Goal: Task Accomplishment & Management: Use online tool/utility

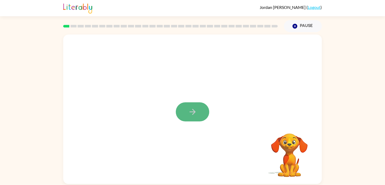
click at [199, 111] on button "button" at bounding box center [192, 111] width 33 height 19
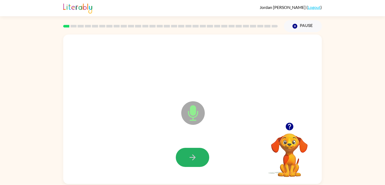
click at [193, 152] on button "button" at bounding box center [192, 157] width 33 height 19
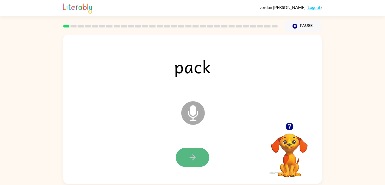
click at [192, 152] on button "button" at bounding box center [192, 157] width 33 height 19
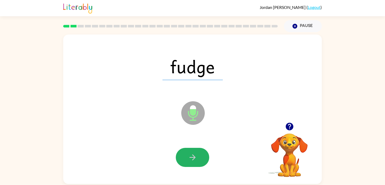
click at [192, 152] on button "button" at bounding box center [192, 157] width 33 height 19
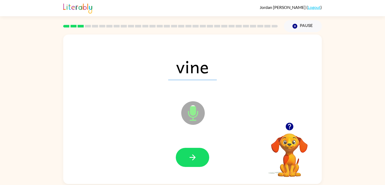
click at [192, 152] on button "button" at bounding box center [192, 157] width 33 height 19
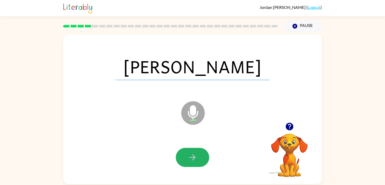
click at [192, 152] on button "button" at bounding box center [192, 157] width 33 height 19
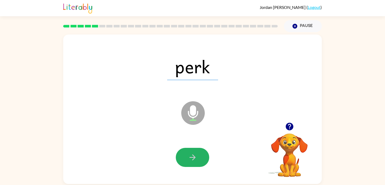
click at [192, 152] on button "button" at bounding box center [192, 157] width 33 height 19
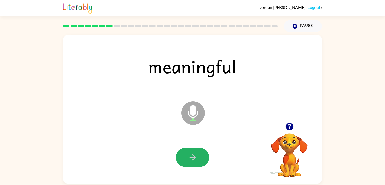
click at [192, 152] on button "button" at bounding box center [192, 157] width 33 height 19
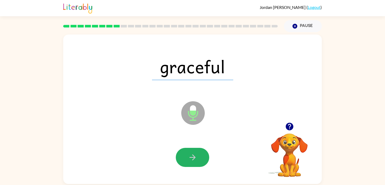
click at [192, 152] on button "button" at bounding box center [192, 157] width 33 height 19
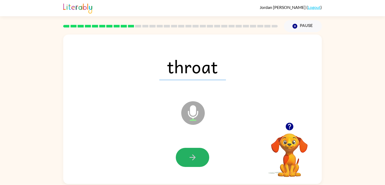
click at [192, 152] on button "button" at bounding box center [192, 157] width 33 height 19
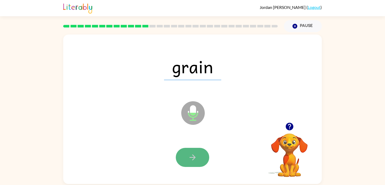
click at [192, 152] on button "button" at bounding box center [192, 157] width 33 height 19
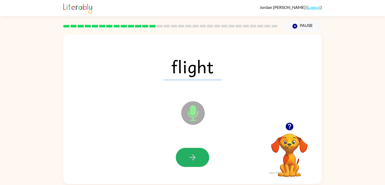
click at [192, 152] on button "button" at bounding box center [192, 157] width 33 height 19
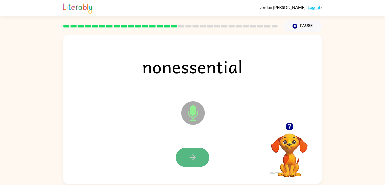
click at [191, 152] on button "button" at bounding box center [192, 157] width 33 height 19
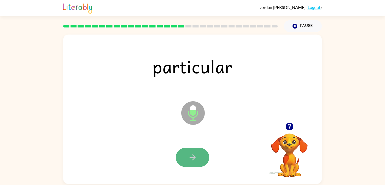
click at [189, 155] on icon "button" at bounding box center [192, 157] width 9 height 9
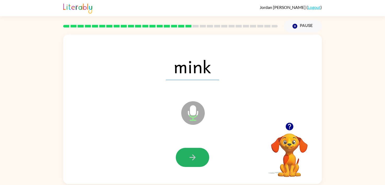
click at [189, 155] on icon "button" at bounding box center [192, 157] width 9 height 9
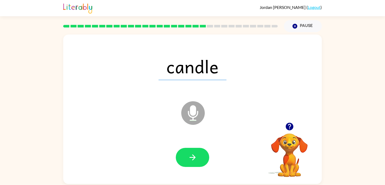
click at [189, 155] on icon "button" at bounding box center [192, 157] width 9 height 9
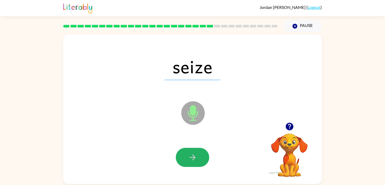
click at [189, 155] on icon "button" at bounding box center [192, 157] width 9 height 9
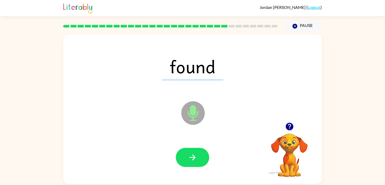
click at [189, 155] on icon "button" at bounding box center [192, 157] width 9 height 9
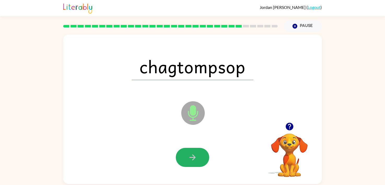
click at [189, 155] on icon "button" at bounding box center [192, 157] width 9 height 9
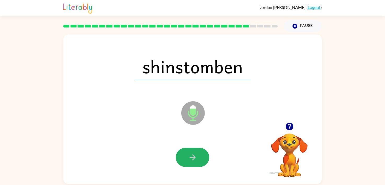
click at [189, 155] on icon "button" at bounding box center [192, 157] width 9 height 9
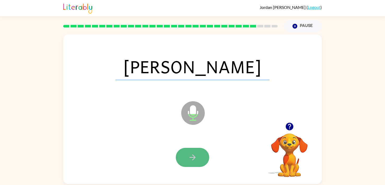
click at [189, 155] on icon "button" at bounding box center [192, 157] width 9 height 9
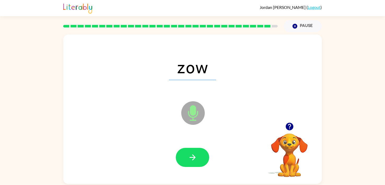
click at [189, 155] on icon "button" at bounding box center [192, 157] width 9 height 9
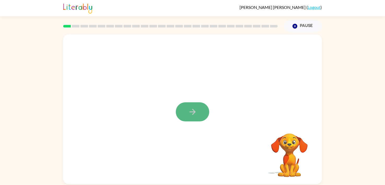
click at [194, 110] on icon "button" at bounding box center [192, 112] width 6 height 6
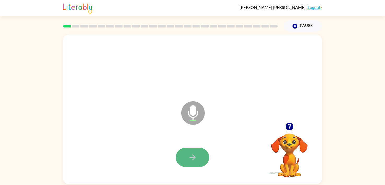
click at [192, 149] on button "button" at bounding box center [192, 157] width 33 height 19
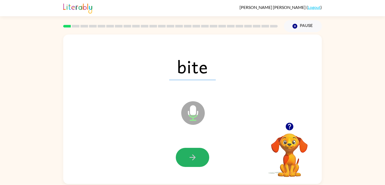
click at [192, 149] on button "button" at bounding box center [192, 157] width 33 height 19
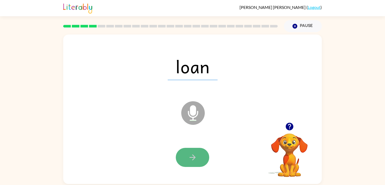
click at [192, 160] on icon "button" at bounding box center [192, 157] width 9 height 9
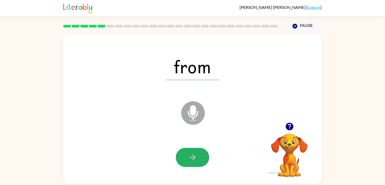
click at [192, 160] on icon "button" at bounding box center [192, 157] width 6 height 6
click at [192, 160] on icon "button" at bounding box center [192, 157] width 9 height 9
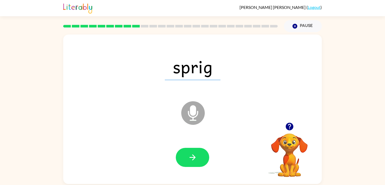
click at [192, 161] on icon "button" at bounding box center [192, 157] width 9 height 9
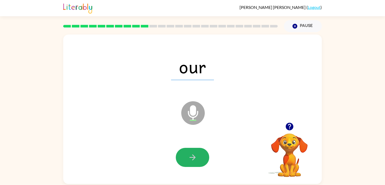
click at [192, 161] on icon "button" at bounding box center [192, 157] width 9 height 9
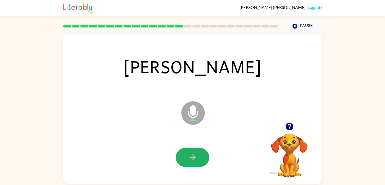
click at [191, 161] on icon "button" at bounding box center [192, 157] width 9 height 9
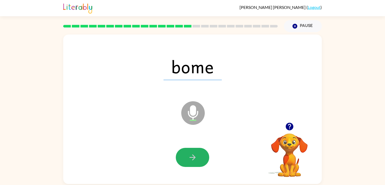
click at [190, 162] on button "button" at bounding box center [192, 157] width 33 height 19
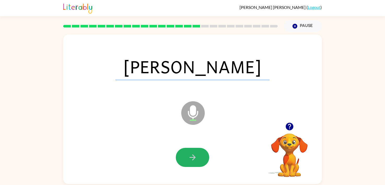
click at [190, 162] on button "button" at bounding box center [192, 157] width 33 height 19
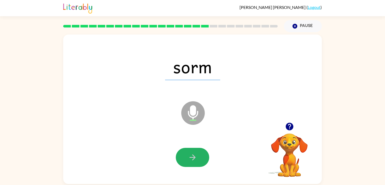
click at [190, 162] on button "button" at bounding box center [192, 157] width 33 height 19
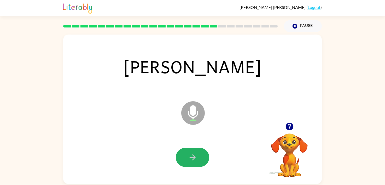
click at [190, 162] on button "button" at bounding box center [192, 157] width 33 height 19
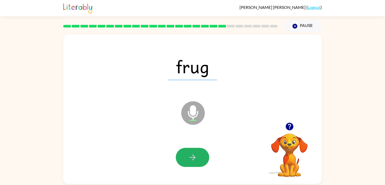
click at [190, 162] on button "button" at bounding box center [192, 157] width 33 height 19
click at [190, 165] on button "button" at bounding box center [192, 157] width 33 height 19
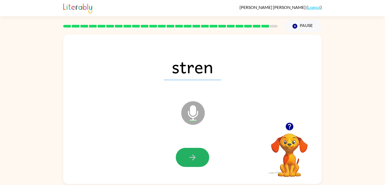
drag, startPoint x: 190, startPoint y: 165, endPoint x: 191, endPoint y: 175, distance: 10.2
click at [191, 175] on div at bounding box center [192, 157] width 248 height 43
drag, startPoint x: 195, startPoint y: 128, endPoint x: 194, endPoint y: 141, distance: 12.8
click at [194, 138] on icon "Microphone The Microphone is here when it is your turn to talk" at bounding box center [219, 119] width 78 height 39
click at [191, 153] on icon "button" at bounding box center [192, 157] width 9 height 9
